Goal: Information Seeking & Learning: Learn about a topic

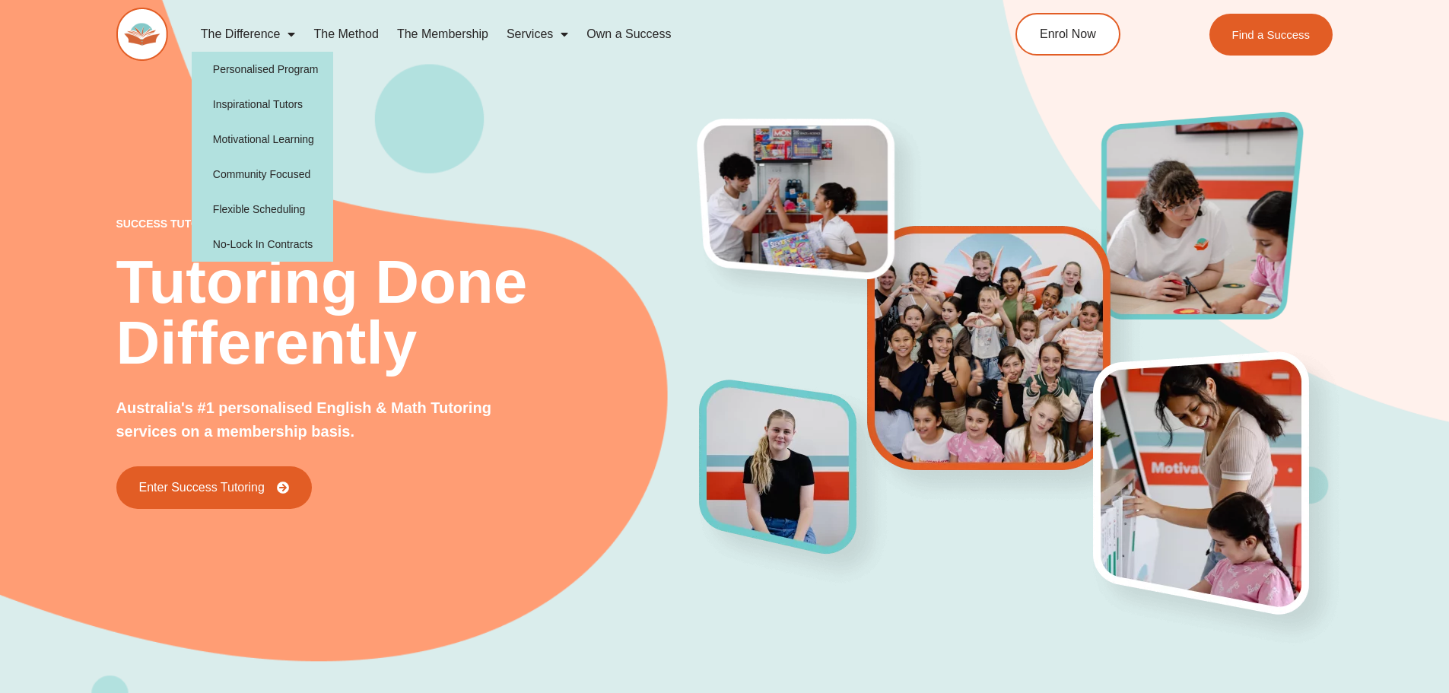
click at [285, 38] on span "Menu" at bounding box center [287, 34] width 15 height 27
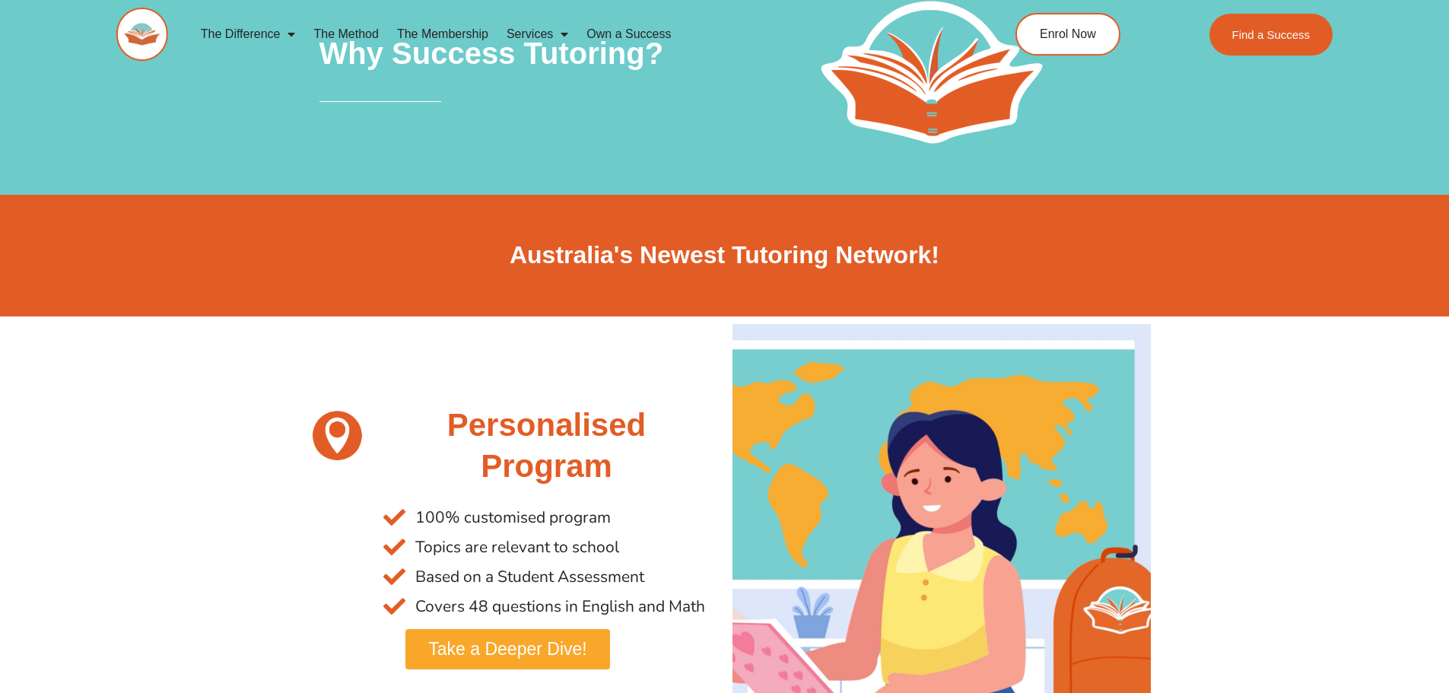
click at [543, 30] on link "Services" at bounding box center [537, 34] width 80 height 35
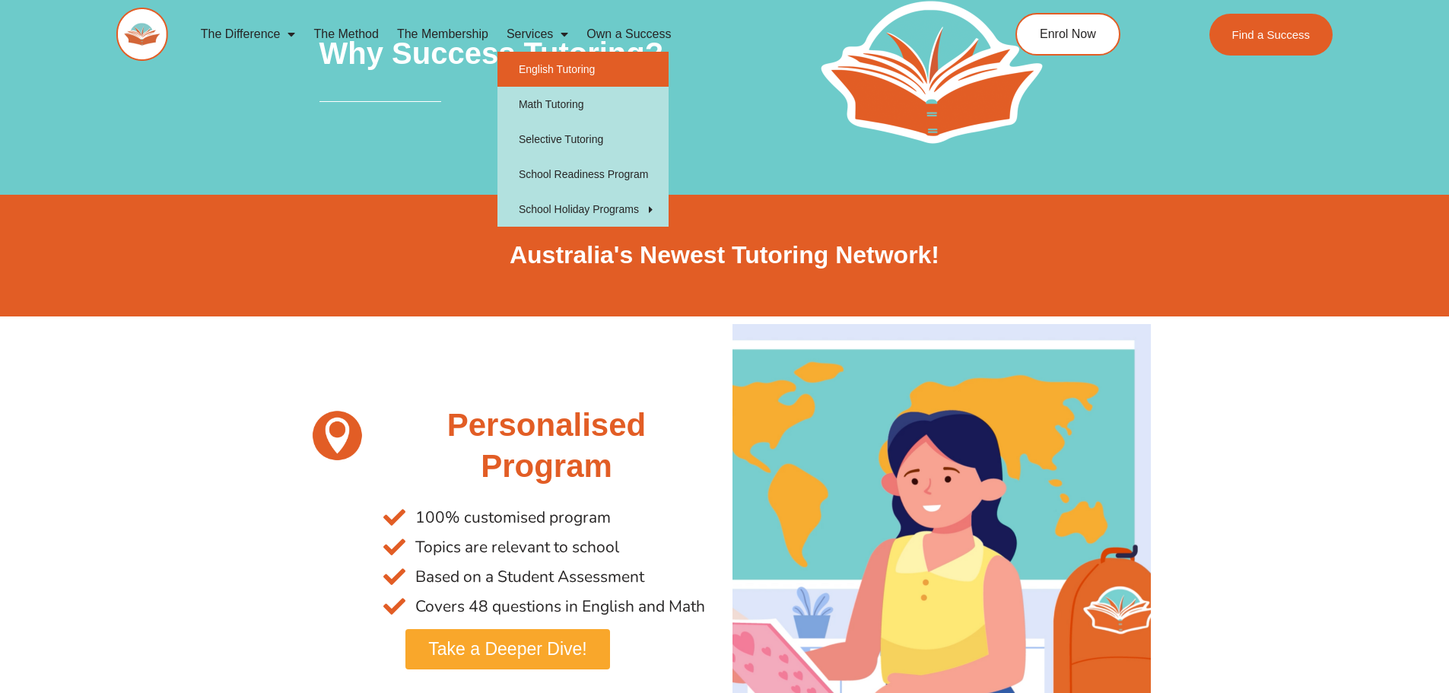
click at [546, 67] on link "English Tutoring" at bounding box center [582, 69] width 171 height 35
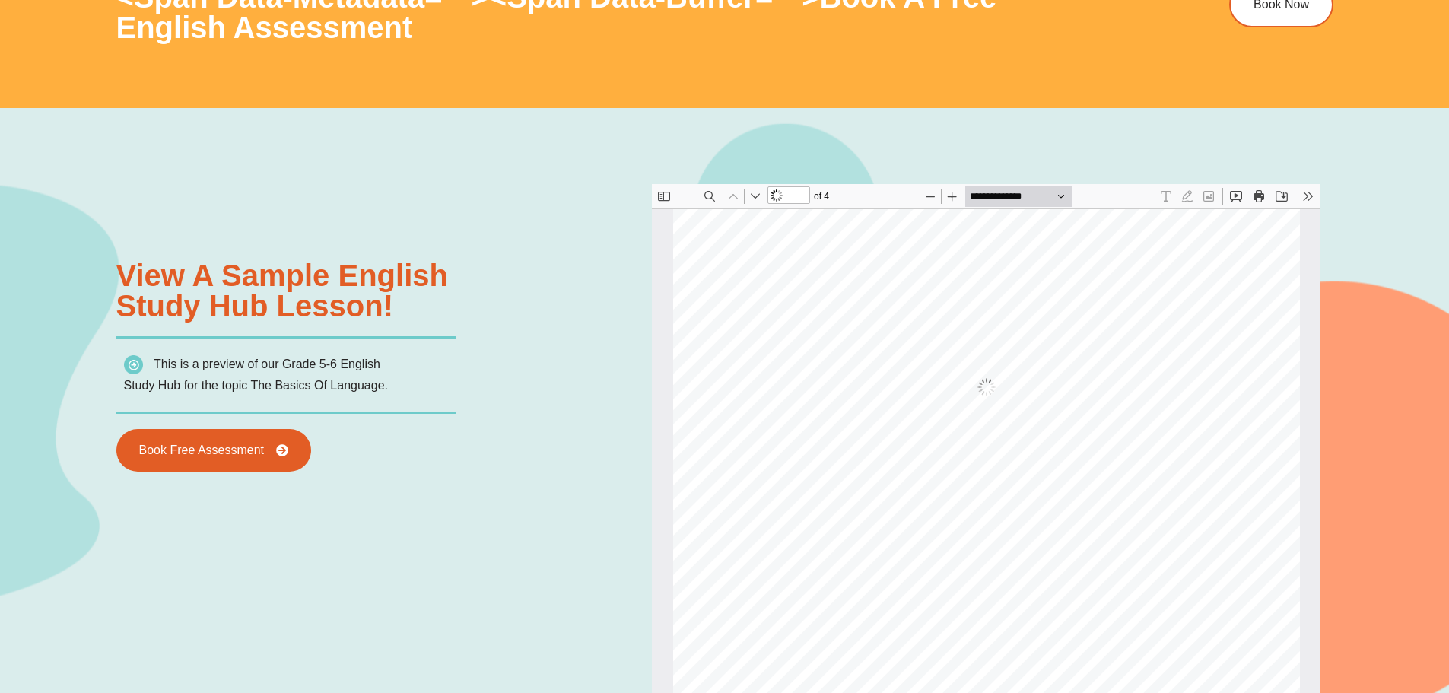
type input "*"
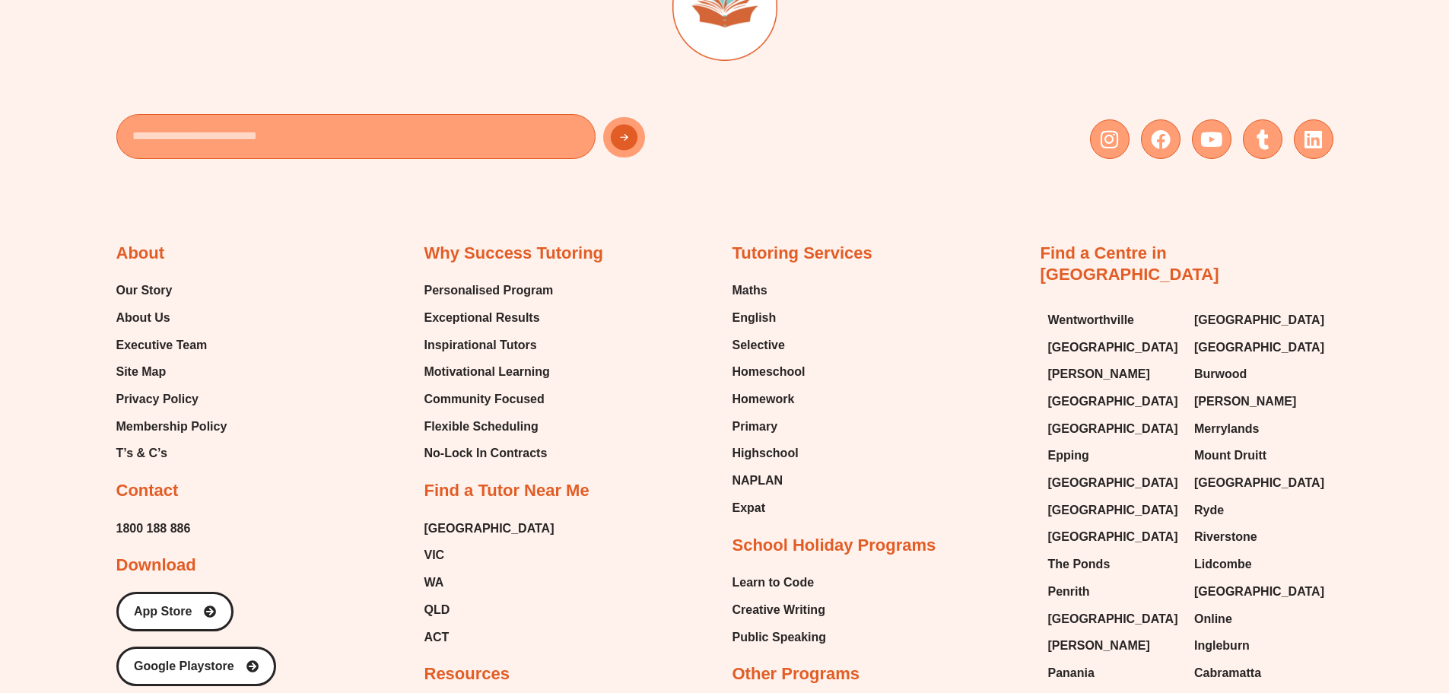
scroll to position [6161, 0]
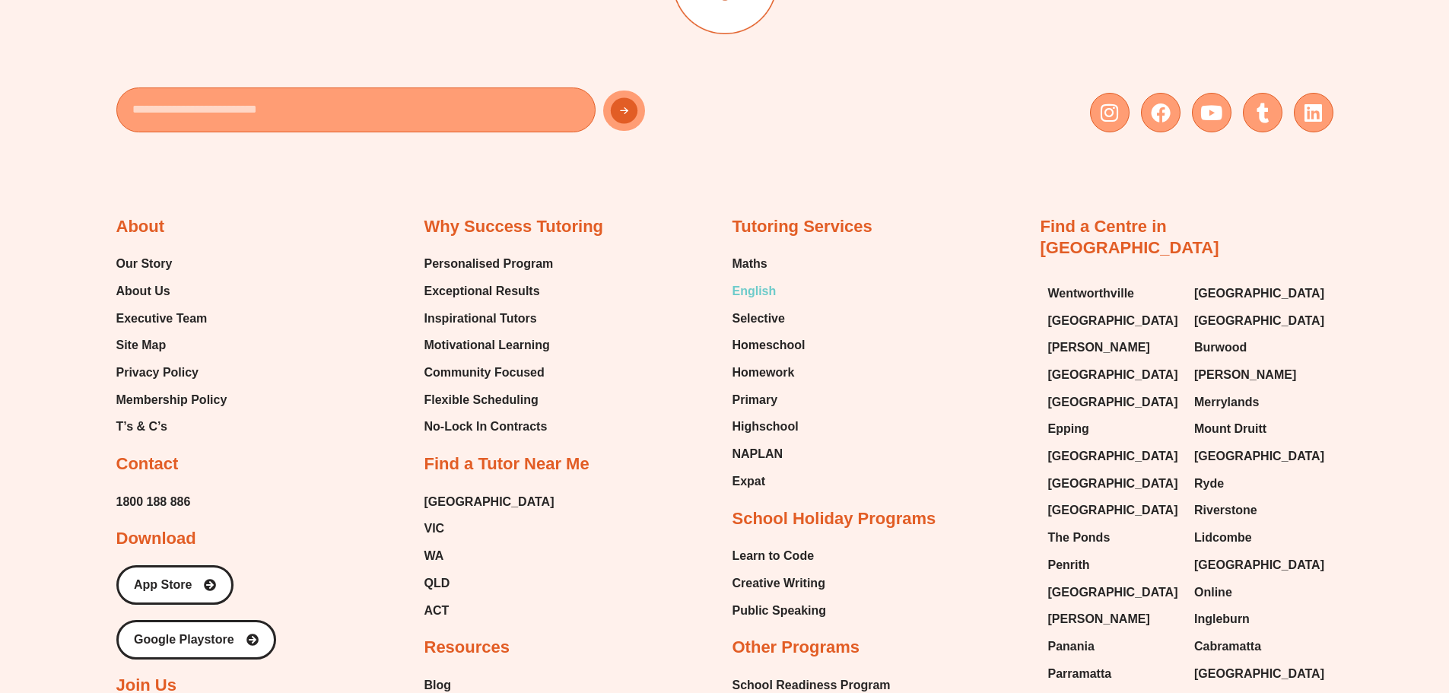
click at [748, 293] on span "English" at bounding box center [755, 291] width 44 height 23
